Goal: Transaction & Acquisition: Purchase product/service

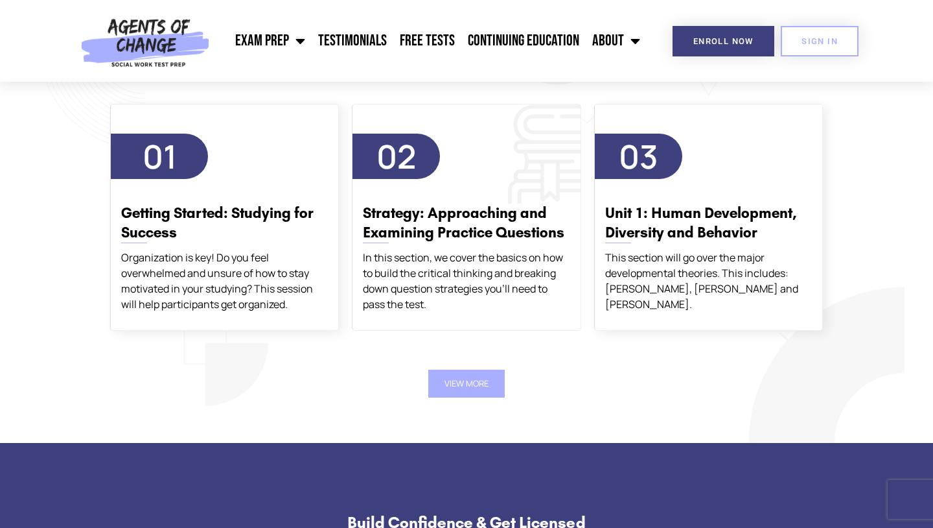
scroll to position [2239, 0]
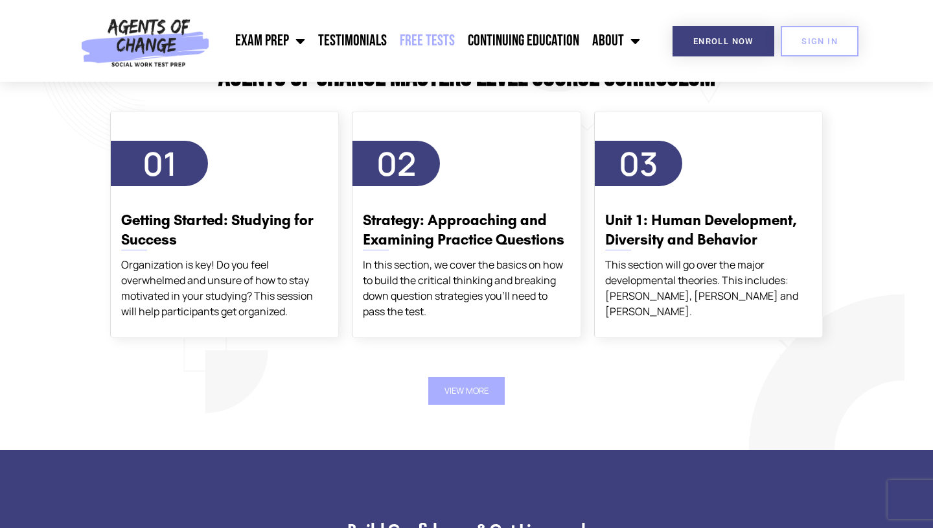
click at [449, 40] on link "Free Tests" at bounding box center [427, 41] width 68 height 32
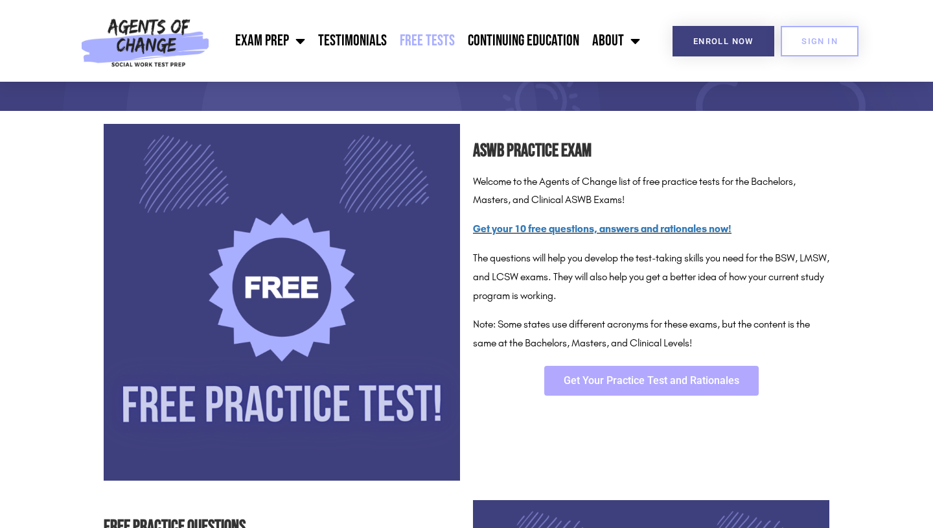
click at [698, 380] on span "Get Your Practice Test and Rationales" at bounding box center [652, 380] width 176 height 10
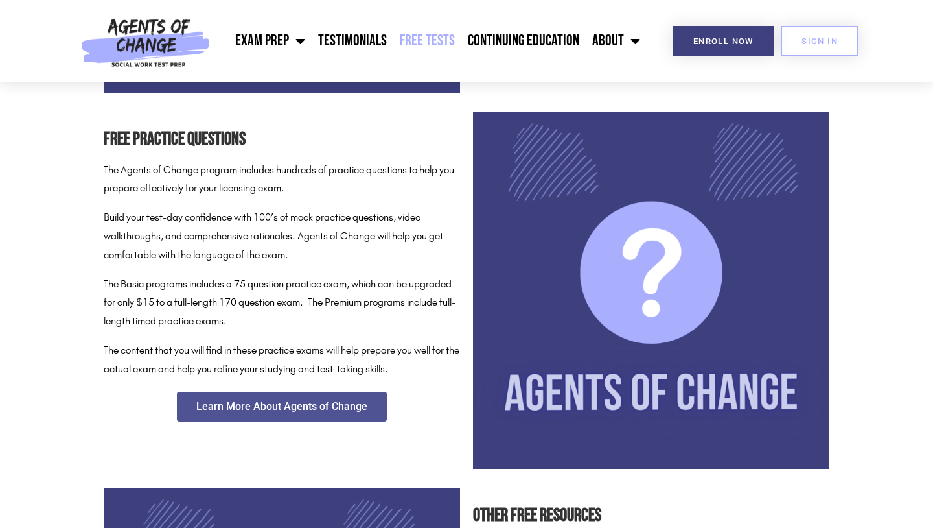
scroll to position [542, 0]
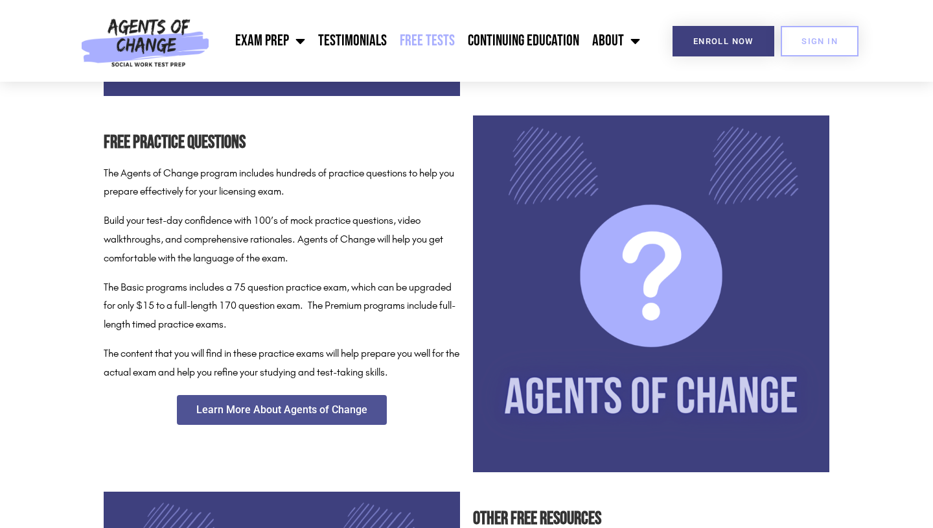
drag, startPoint x: 246, startPoint y: 285, endPoint x: 331, endPoint y: 290, distance: 85.7
click at [331, 289] on p "The Basic programs includes a 75 question practice exam, which can be upgraded …" at bounding box center [282, 306] width 357 height 56
drag, startPoint x: 288, startPoint y: 308, endPoint x: 265, endPoint y: 308, distance: 22.7
click at [265, 308] on p "The Basic programs includes a 75 question practice exam, which can be upgraded …" at bounding box center [282, 306] width 357 height 56
click at [290, 349] on p "The content that you will find in these practice exams will help prepare you we…" at bounding box center [282, 363] width 357 height 38
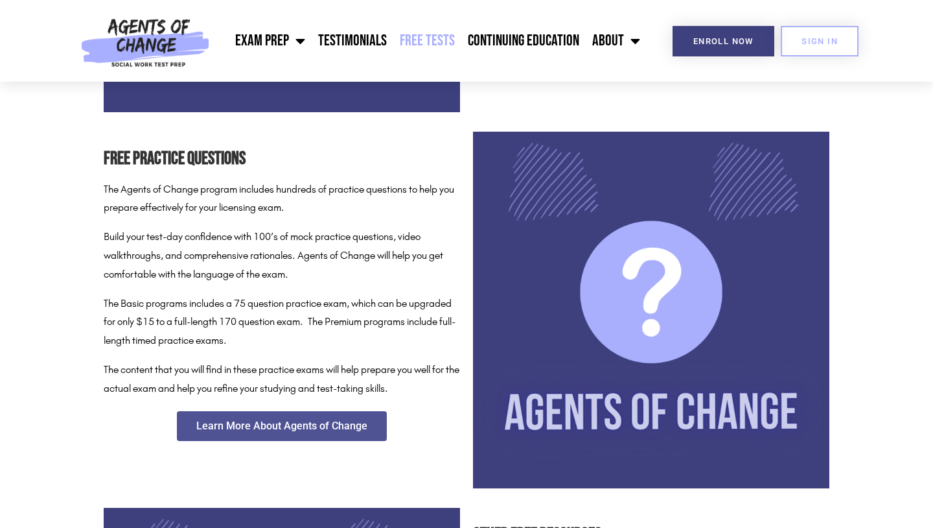
scroll to position [511, 0]
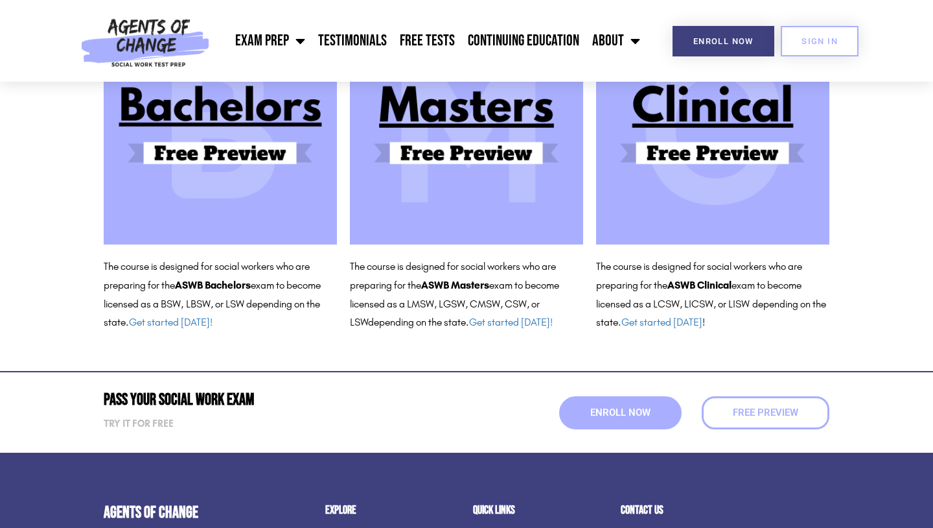
click at [497, 182] on img at bounding box center [466, 127] width 233 height 233
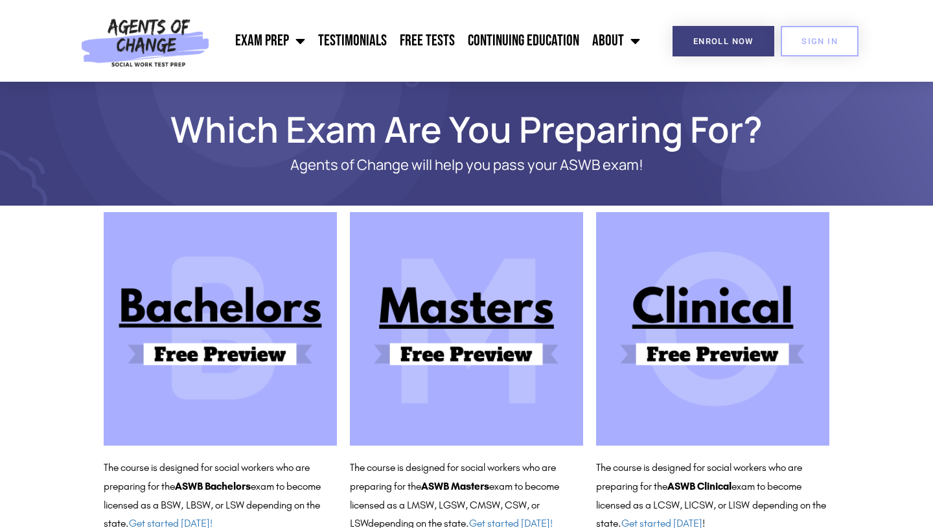
scroll to position [272, 0]
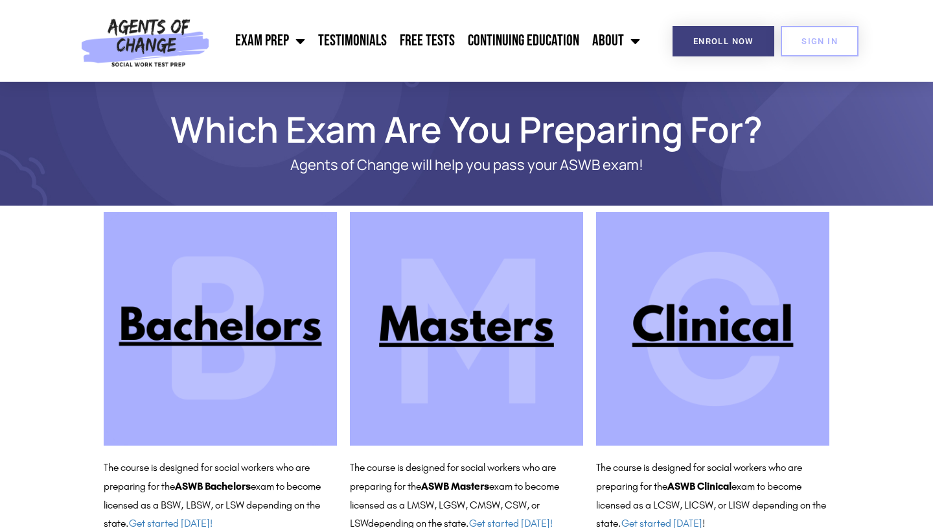
scroll to position [44, 0]
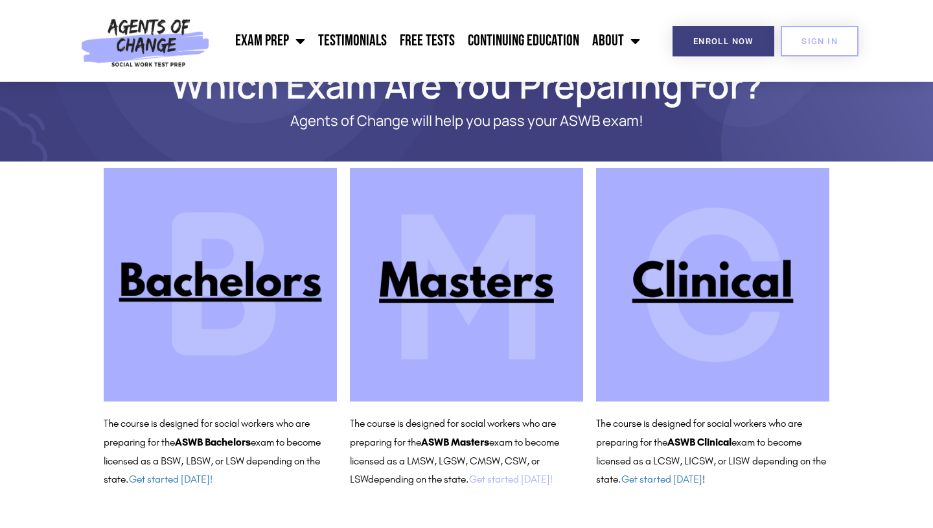
click at [524, 484] on link "Get started [DATE]!" at bounding box center [511, 479] width 84 height 12
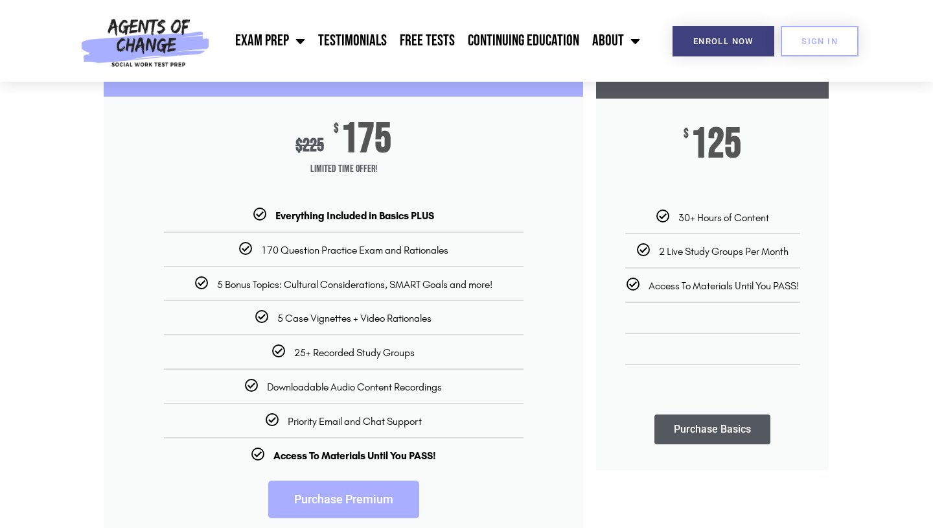
scroll to position [195, 0]
click at [331, 246] on span "170 Question Practice Exam and Rationales" at bounding box center [354, 249] width 187 height 12
drag, startPoint x: 260, startPoint y: 246, endPoint x: 433, endPoint y: 258, distance: 173.5
click at [433, 258] on ul "Everything Included in Basics PLUS 170 Question Practice Exam and Rationales 5 …" at bounding box center [344, 333] width 480 height 253
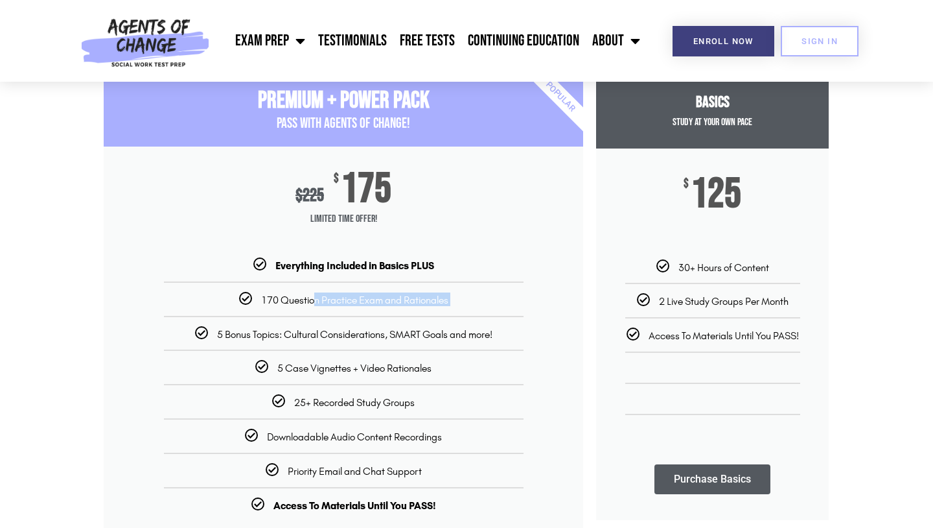
scroll to position [148, 0]
